Goal: Task Accomplishment & Management: Manage account settings

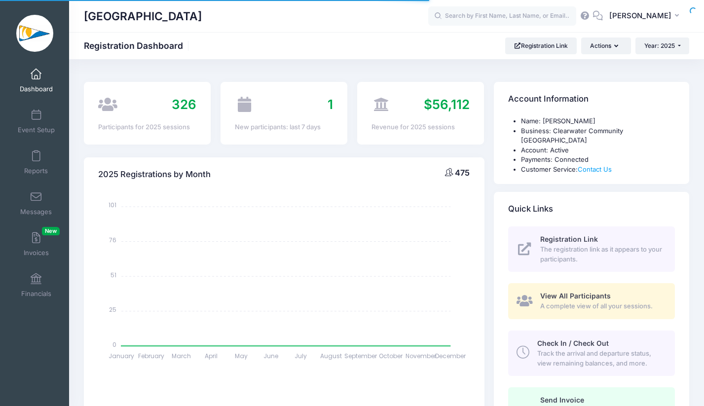
select select
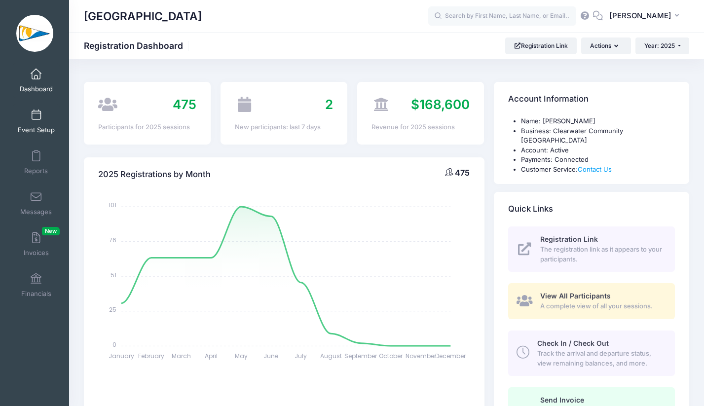
click at [36, 116] on span at bounding box center [36, 115] width 0 height 11
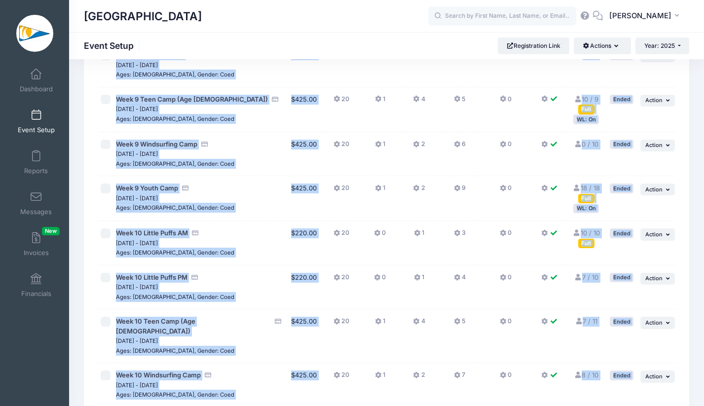
scroll to position [2123, 0]
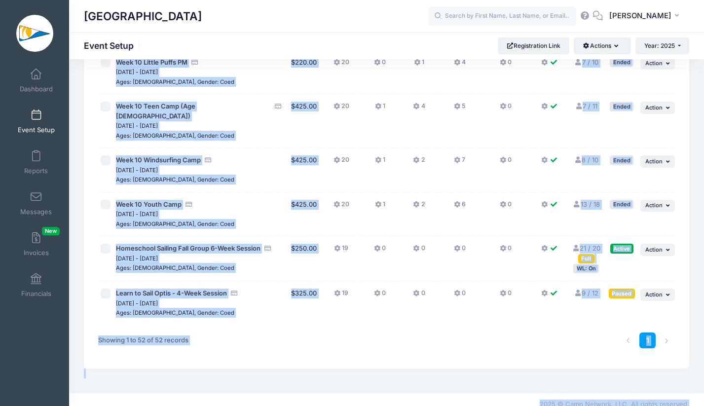
drag, startPoint x: 393, startPoint y: 79, endPoint x: 234, endPoint y: 445, distance: 398.5
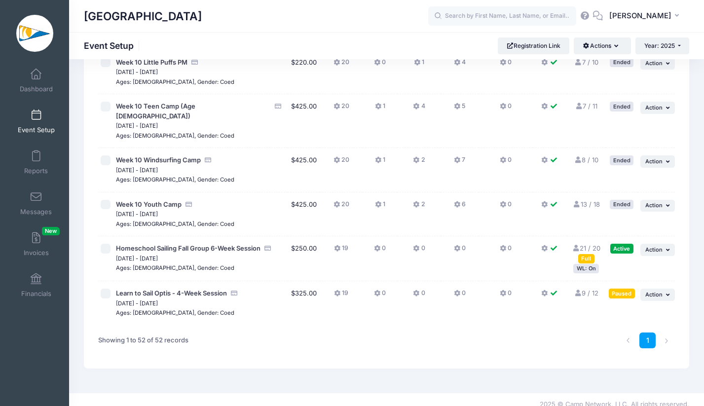
click at [300, 329] on div "Showing 1 to 52 of 52 records" at bounding box center [216, 340] width 244 height 31
click at [210, 244] on span "Homeschool Sailing Fall Group 6-Week Session" at bounding box center [188, 248] width 145 height 8
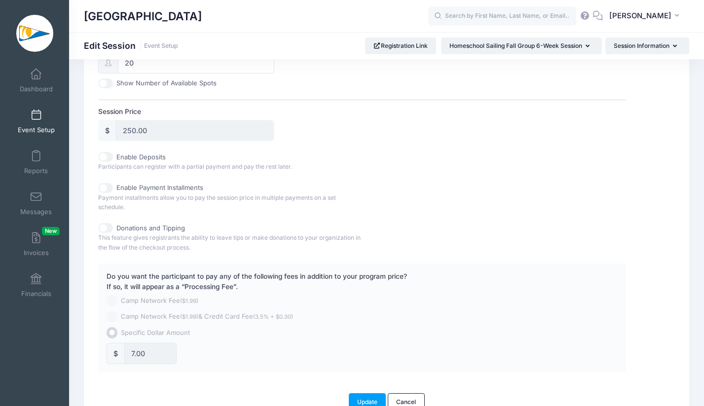
scroll to position [486, 0]
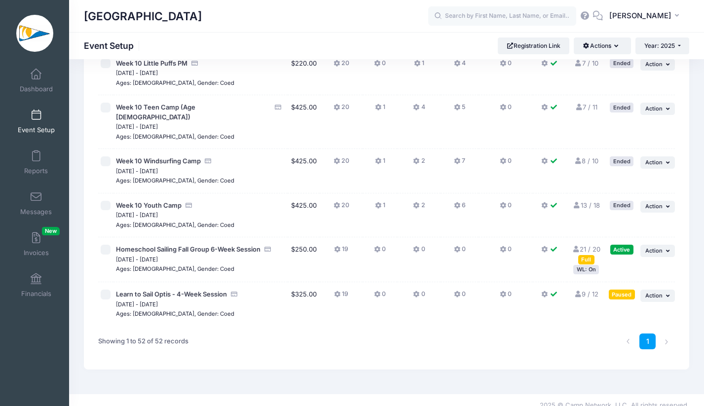
scroll to position [2123, 0]
click at [592, 244] on link "21 / 20 Full" at bounding box center [586, 253] width 29 height 18
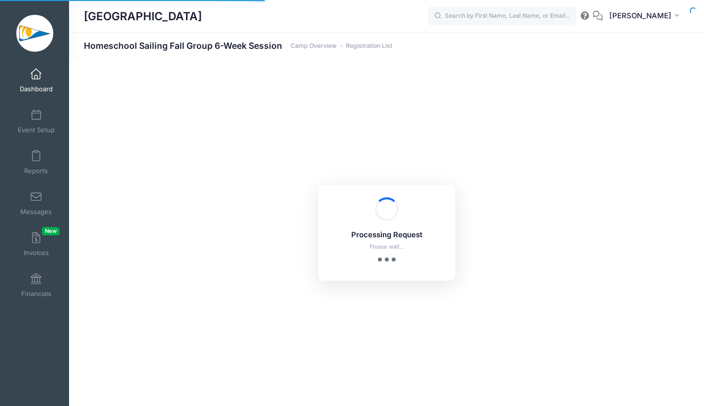
select select "10"
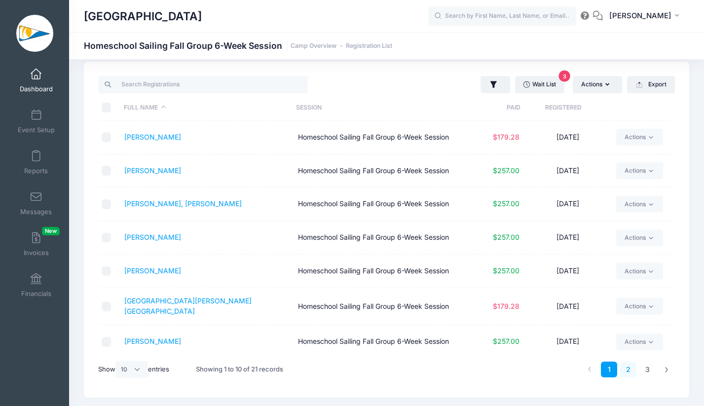
click at [628, 371] on link "2" at bounding box center [628, 370] width 16 height 16
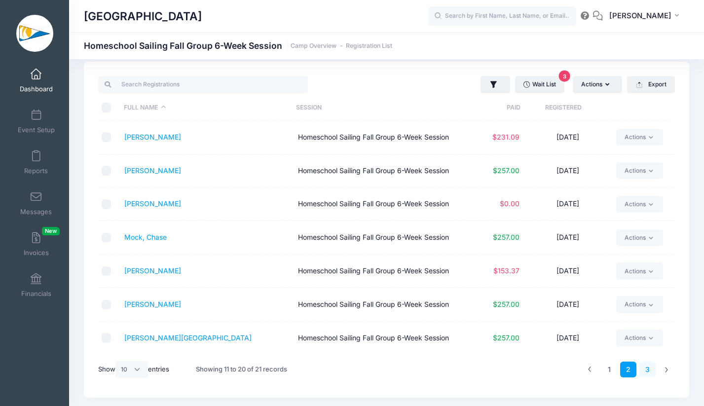
click at [651, 369] on link "3" at bounding box center [647, 370] width 16 height 16
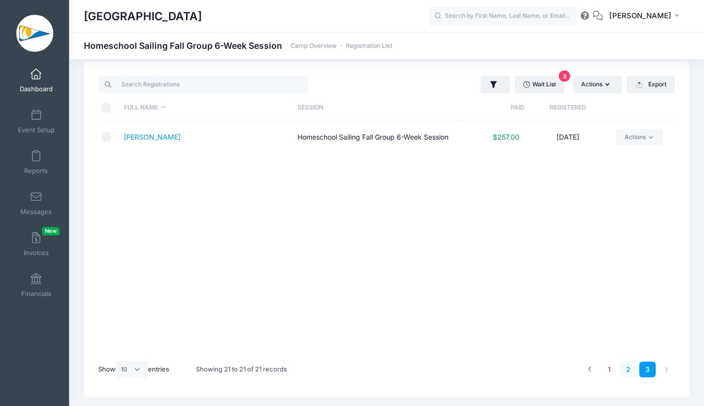
click at [632, 372] on link "2" at bounding box center [628, 370] width 16 height 16
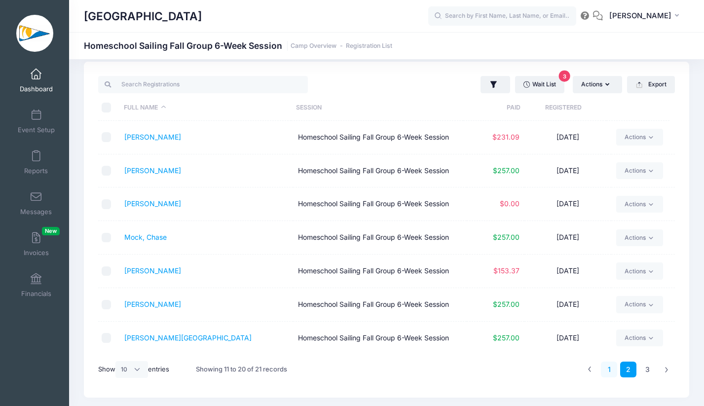
click at [608, 374] on link "1" at bounding box center [609, 370] width 16 height 16
